Goal: Task Accomplishment & Management: Manage account settings

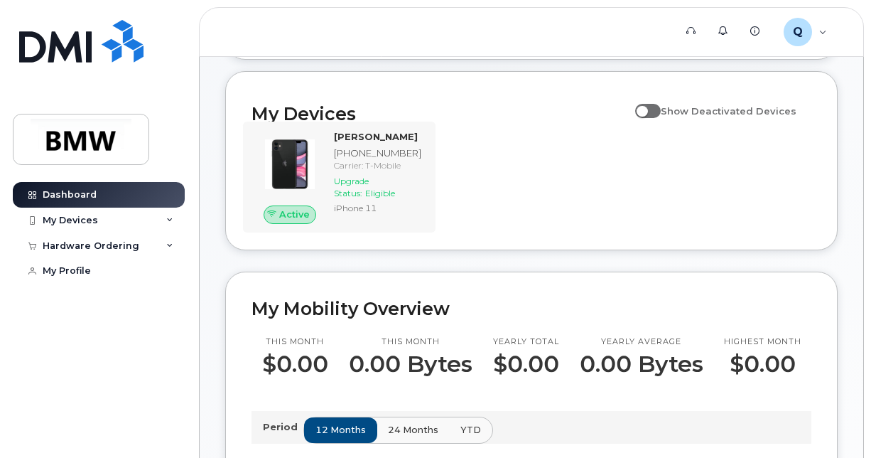
scroll to position [142, 0]
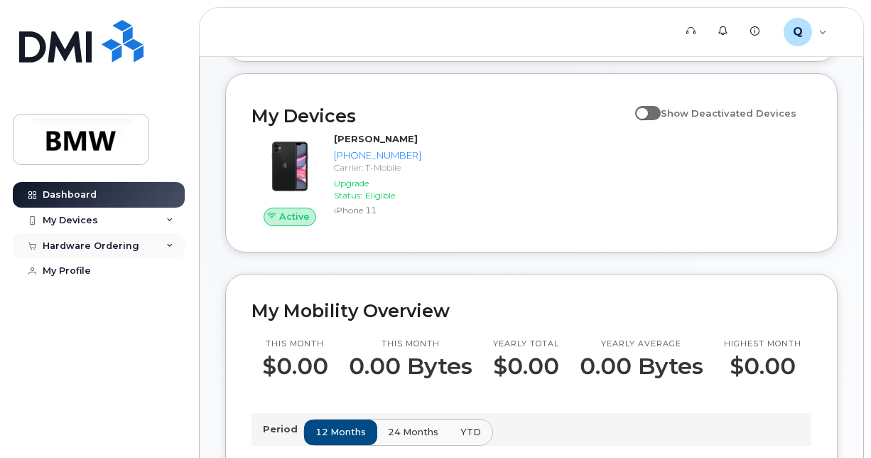
click at [105, 233] on div "Hardware Ordering" at bounding box center [99, 246] width 172 height 26
click at [118, 223] on div "My Devices" at bounding box center [99, 220] width 172 height 26
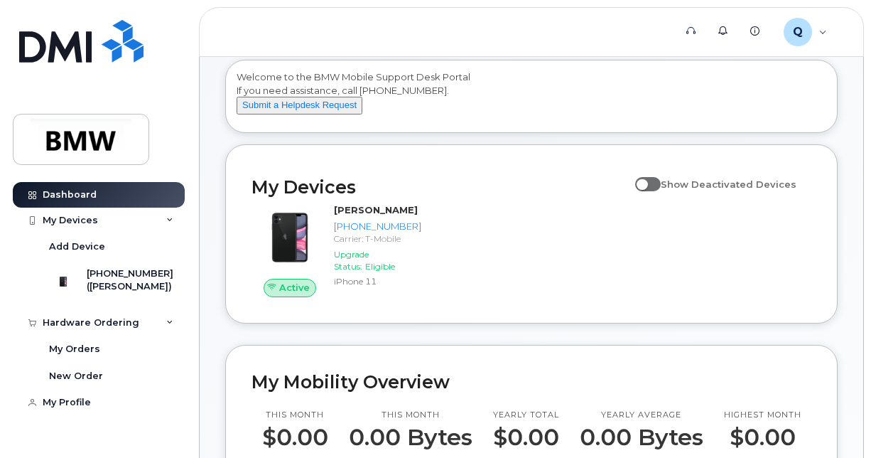
scroll to position [71, 0]
click at [660, 191] on span at bounding box center [648, 184] width 26 height 14
click at [647, 182] on input "Show Deactivated Devices" at bounding box center [640, 176] width 11 height 11
click at [660, 191] on span at bounding box center [648, 184] width 26 height 14
click at [647, 182] on input "Show Deactivated Devices" at bounding box center [640, 176] width 11 height 11
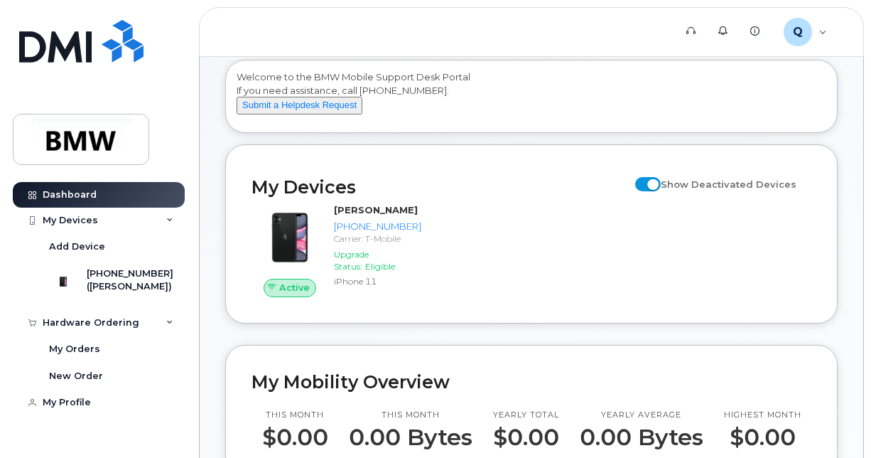
checkbox input "false"
click at [818, 28] on div "Q QTE8625 Employee" at bounding box center [805, 32] width 63 height 28
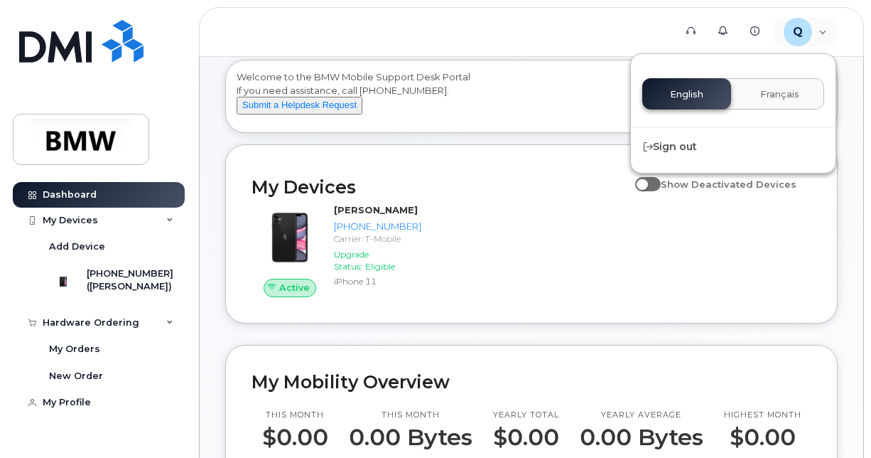
click at [594, 50] on header "Support Alerts Knowledge Base Q QTE8625 Employee English Français Sign out" at bounding box center [531, 32] width 665 height 50
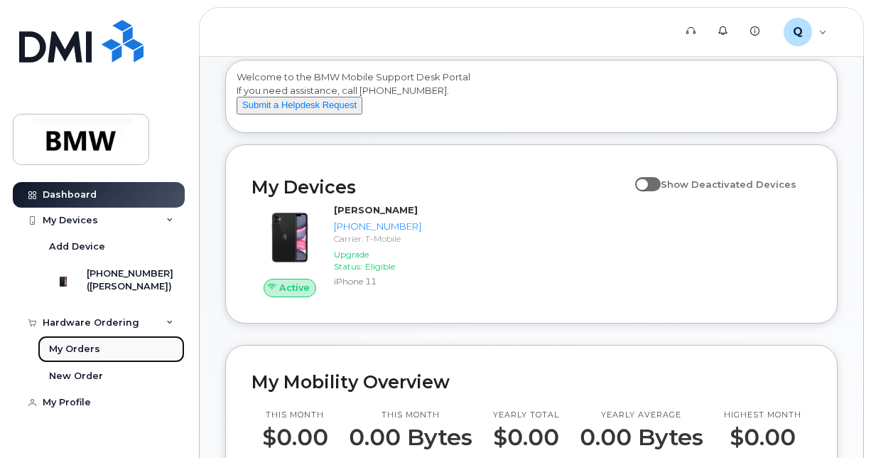
click at [75, 351] on div "My Orders" at bounding box center [74, 348] width 51 height 13
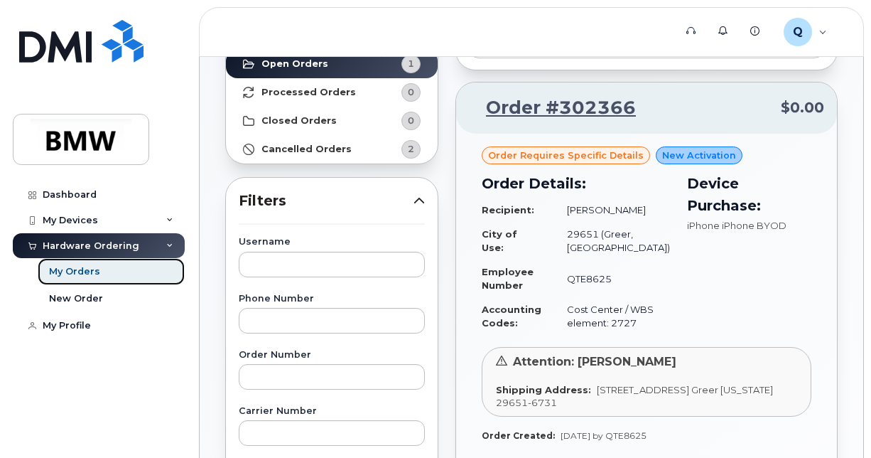
scroll to position [71, 0]
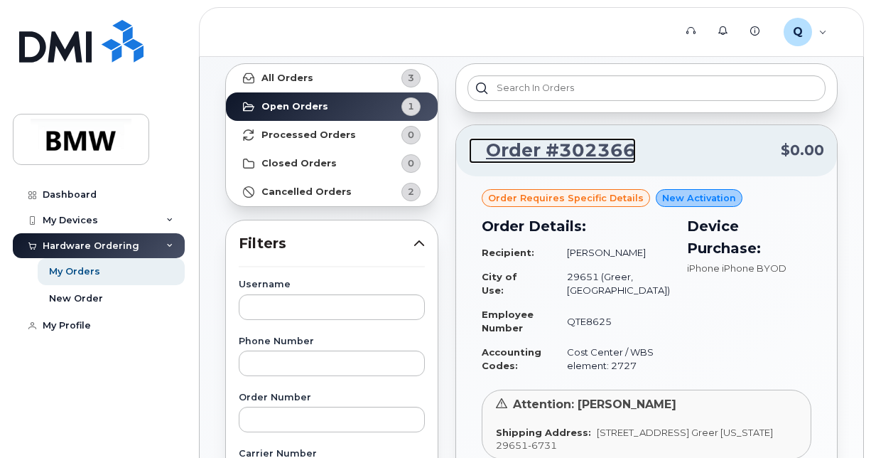
click at [568, 149] on link "Order #302366" at bounding box center [552, 151] width 167 height 26
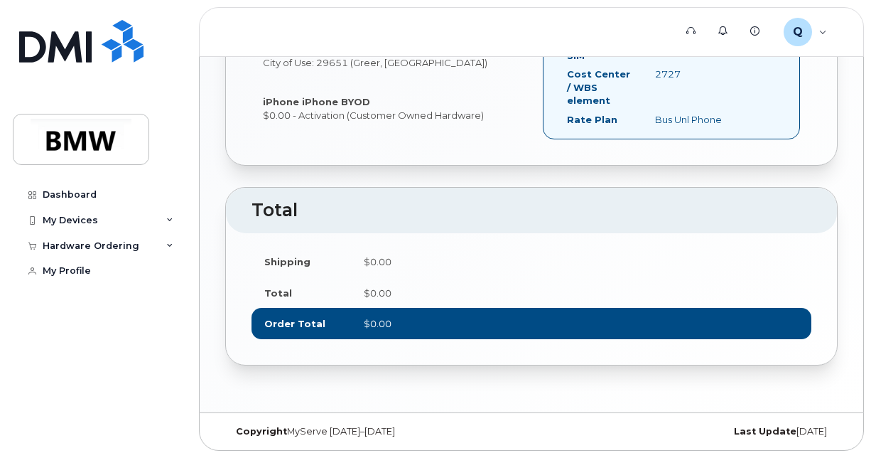
scroll to position [637, 0]
click at [87, 240] on div "Hardware Ordering" at bounding box center [91, 245] width 97 height 11
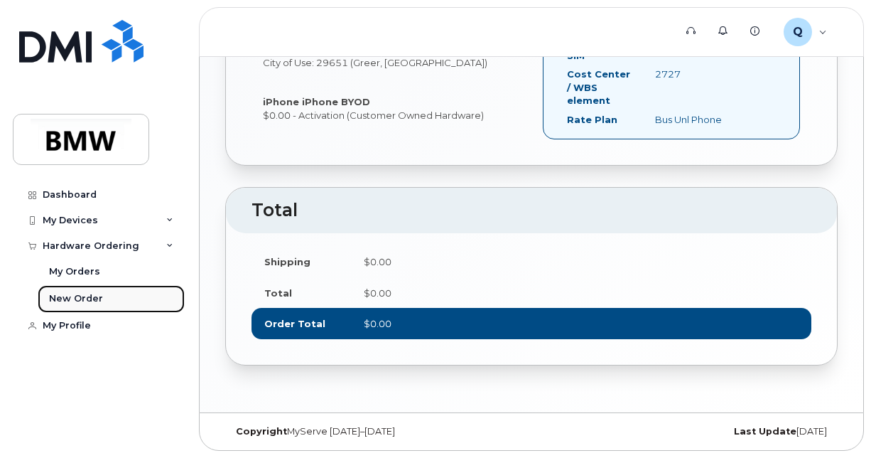
click at [80, 297] on div "New Order" at bounding box center [76, 298] width 54 height 13
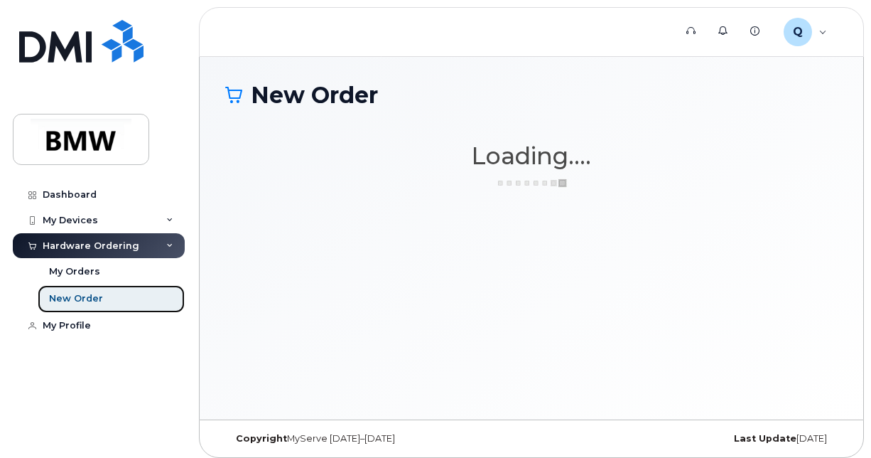
click at [94, 285] on link "New Order" at bounding box center [111, 298] width 147 height 27
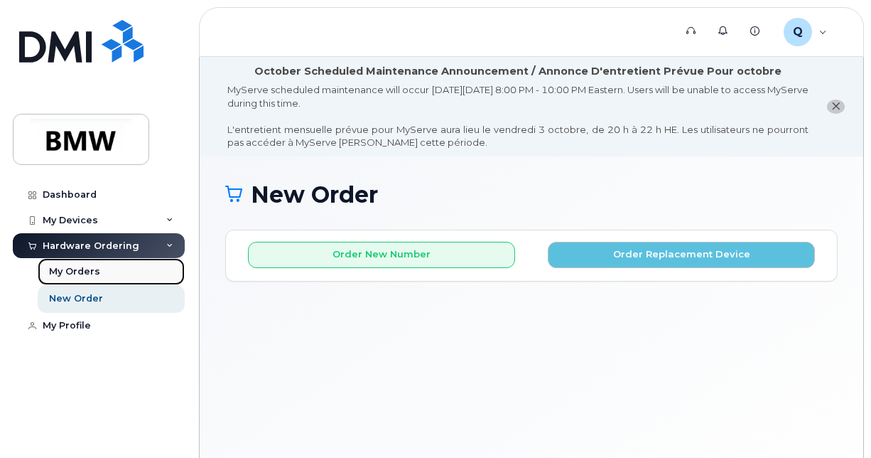
click at [95, 277] on div "My Orders" at bounding box center [74, 271] width 51 height 13
click at [71, 279] on link "My Orders" at bounding box center [111, 271] width 147 height 27
